Goal: Task Accomplishment & Management: Use online tool/utility

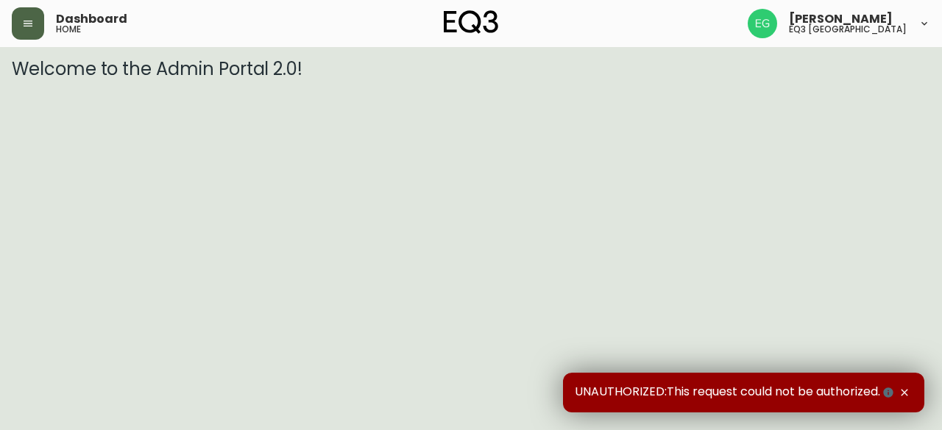
click at [33, 22] on icon "button" at bounding box center [28, 24] width 12 height 12
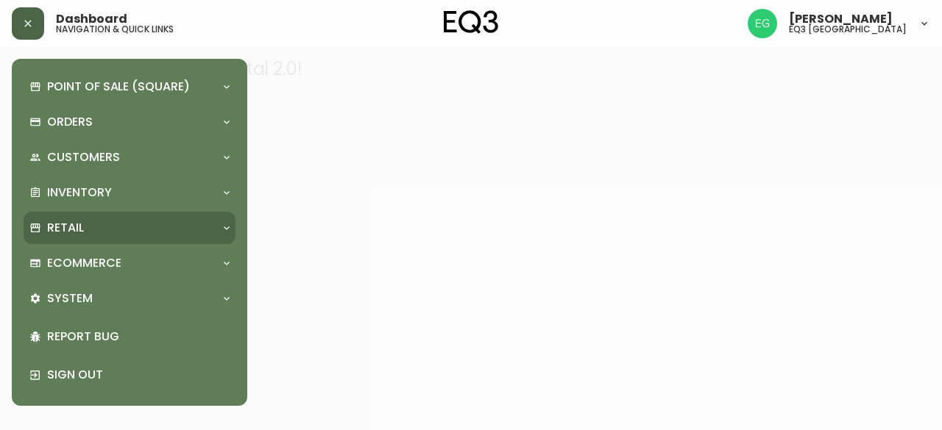
click at [102, 219] on div "Retail" at bounding box center [130, 228] width 212 height 32
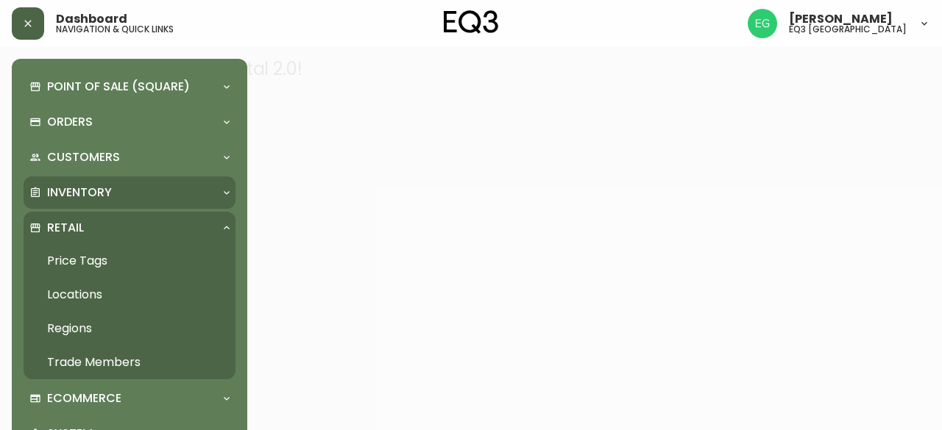
click at [97, 199] on p "Inventory" at bounding box center [79, 193] width 65 height 16
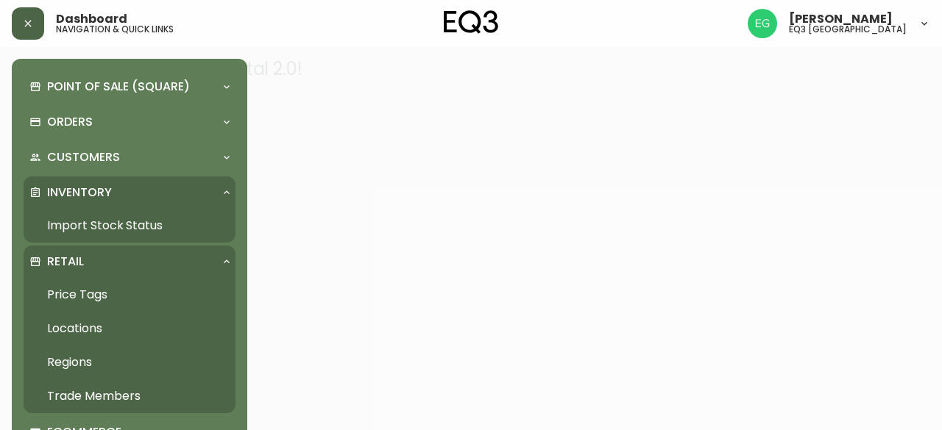
click at [107, 227] on link "Import Stock Status" at bounding box center [130, 226] width 212 height 34
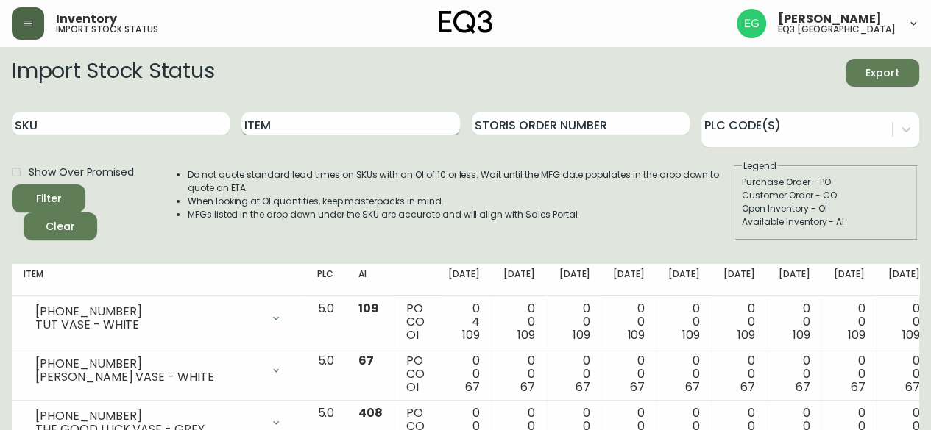
drag, startPoint x: 343, startPoint y: 138, endPoint x: 343, endPoint y: 127, distance: 11.0
click at [343, 133] on div "Item" at bounding box center [350, 124] width 218 height 48
click at [343, 127] on input "Item" at bounding box center [350, 124] width 218 height 24
type input "homework"
click at [12, 185] on button "Filter" at bounding box center [49, 199] width 74 height 28
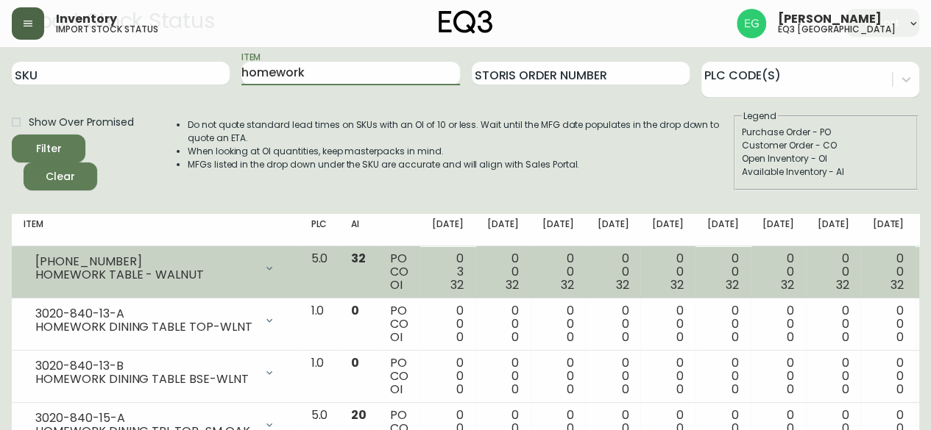
scroll to position [74, 0]
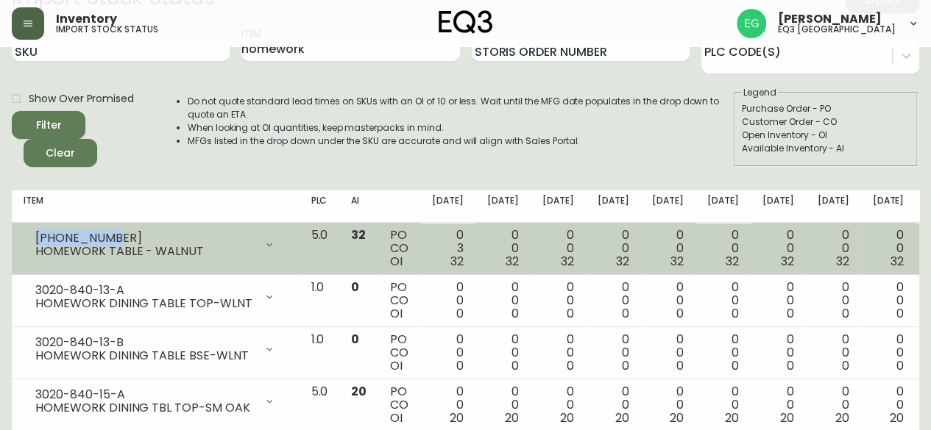
drag, startPoint x: 118, startPoint y: 238, endPoint x: 34, endPoint y: 236, distance: 84.6
click at [34, 236] on div "[PHONE_NUMBER] HOMEWORK TABLE - WALNUT" at bounding box center [155, 245] width 263 height 32
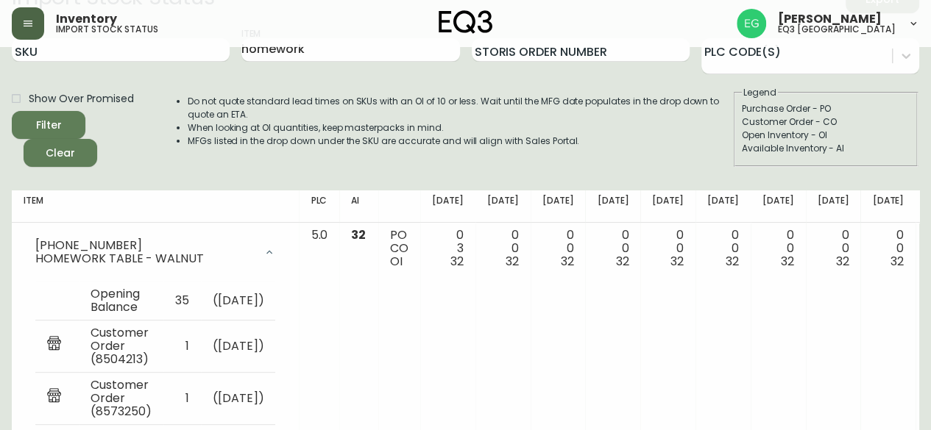
click at [161, 210] on th "Item" at bounding box center [155, 207] width 287 height 32
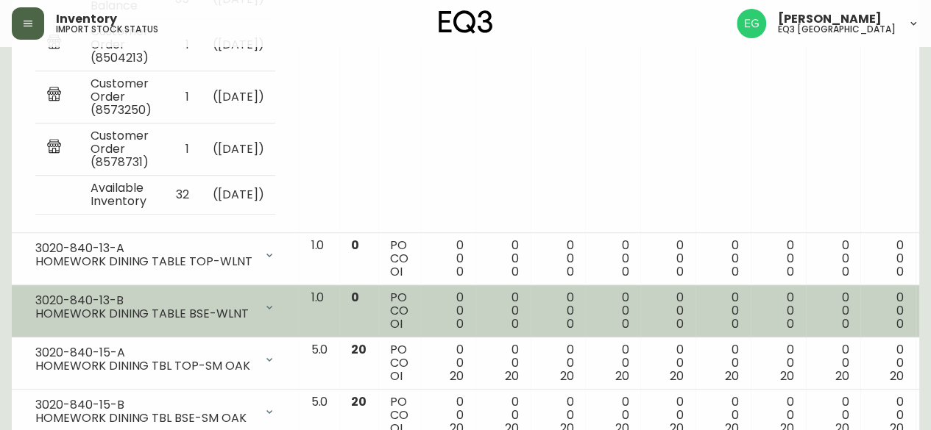
scroll to position [147, 0]
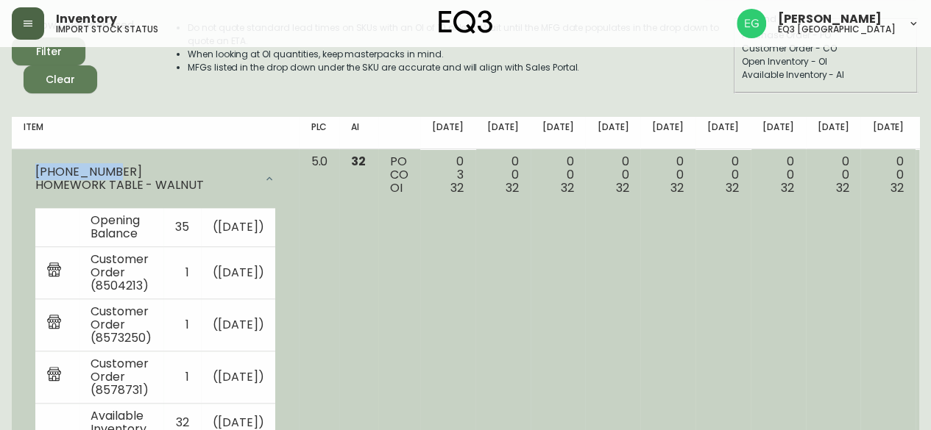
drag, startPoint x: 113, startPoint y: 171, endPoint x: 19, endPoint y: 171, distance: 94.2
click at [19, 171] on td "[PHONE_NUMBER] HOMEWORK TABLE - WALNUT Opening Balance 35 ( [DATE] ) Customer O…" at bounding box center [155, 305] width 287 height 312
copy div "[PHONE_NUMBER]"
